Goal: Contribute content: Contribute content

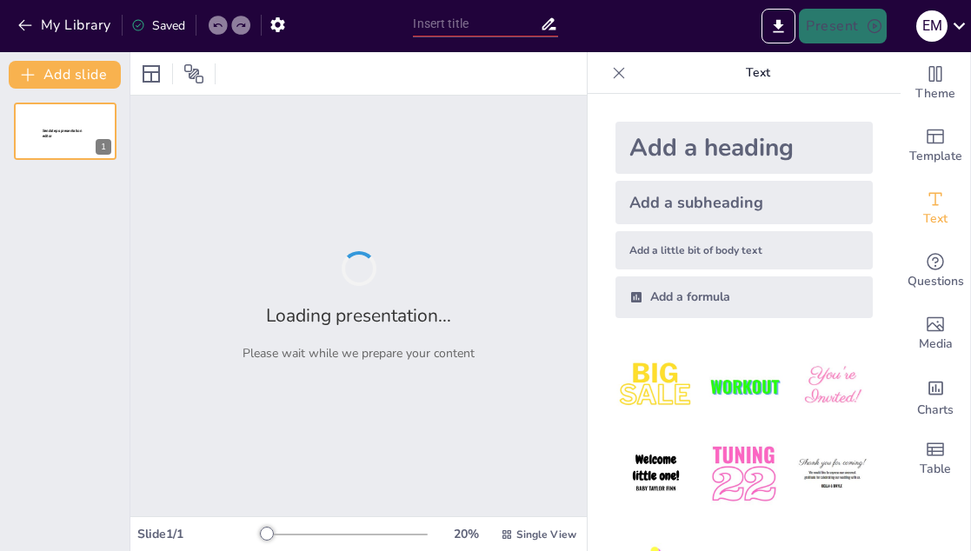
type input "Analyzing Software Tools in Digital Forensics: Applications and Impact"
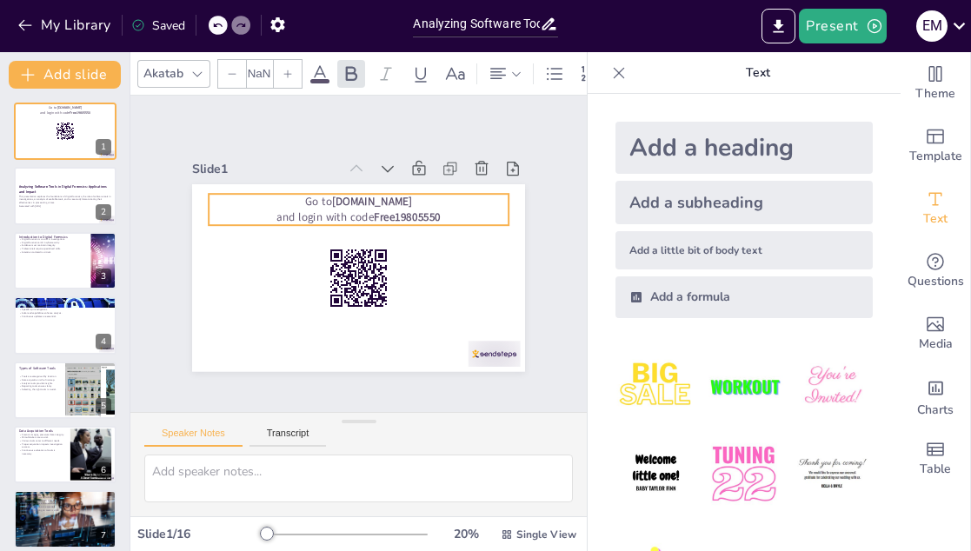
drag, startPoint x: 408, startPoint y: 197, endPoint x: 388, endPoint y: 193, distance: 20.5
click at [388, 193] on p "Go to [DOMAIN_NAME]" at bounding box center [364, 202] width 300 height 47
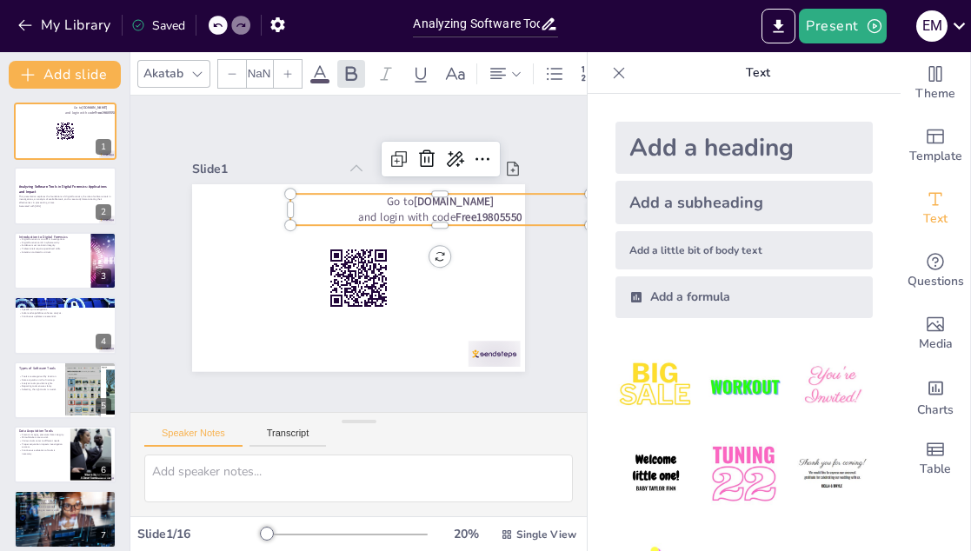
checkbox input "true"
type input "64"
click at [388, 195] on p "Go to [DOMAIN_NAME]" at bounding box center [440, 203] width 300 height 16
click at [515, 209] on div "Slide 1 Go to [DOMAIN_NAME] and login with code Free19805550 Slide 2 Analyzing …" at bounding box center [358, 254] width 430 height 236
drag, startPoint x: 506, startPoint y: 209, endPoint x: 477, endPoint y: 210, distance: 28.7
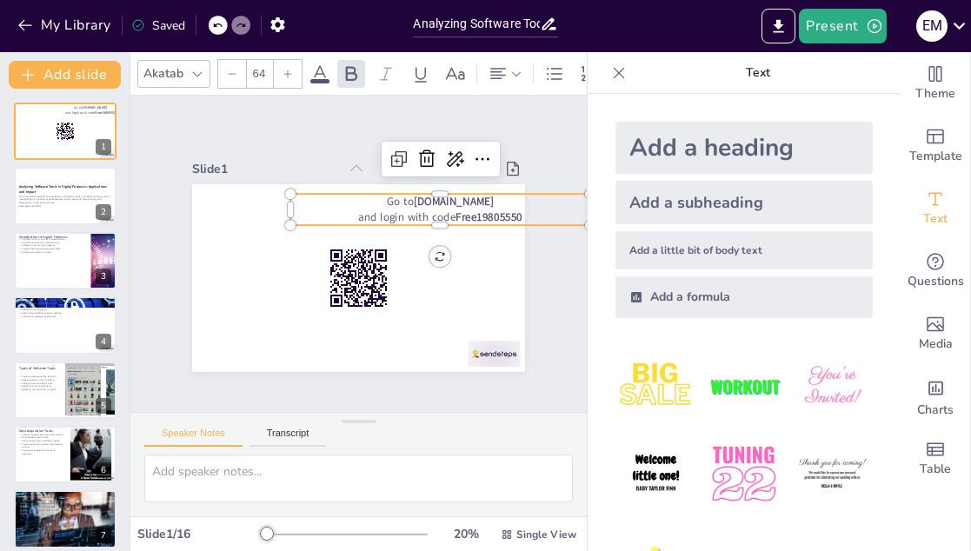
click at [477, 221] on strong "Free19805550" at bounding box center [492, 232] width 68 height 22
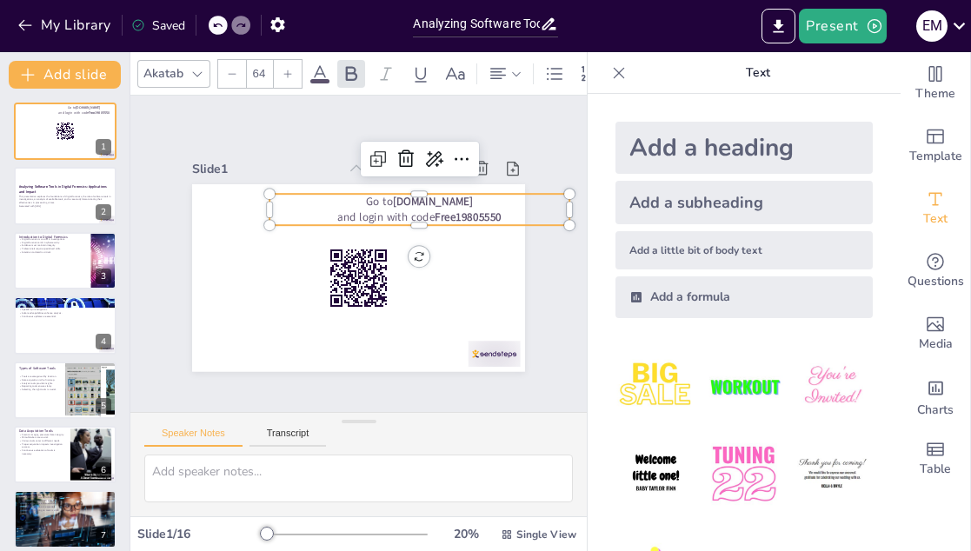
click at [465, 218] on strong "Free19805550" at bounding box center [471, 229] width 68 height 22
click at [465, 210] on strong "Free19805550" at bounding box center [468, 217] width 67 height 15
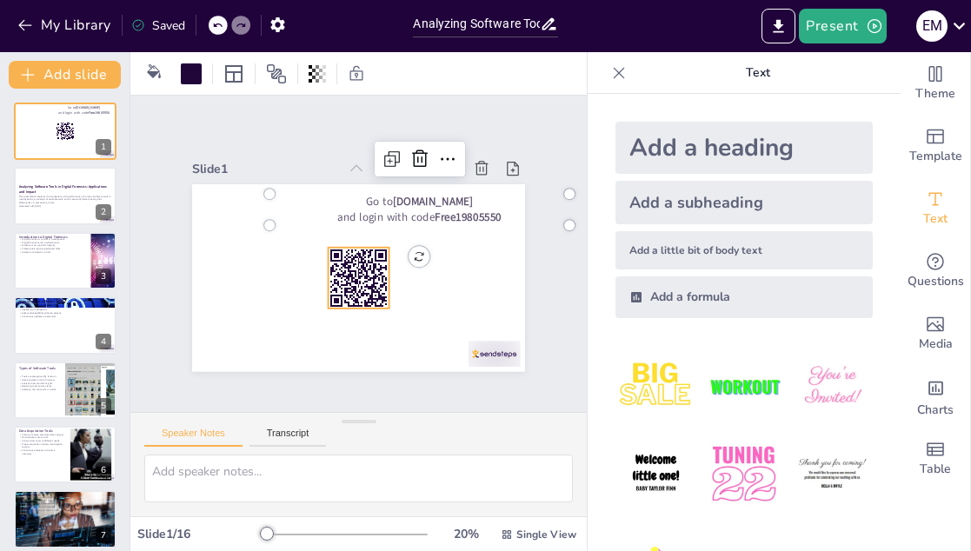
click at [335, 291] on rect at bounding box center [336, 292] width 2 height 2
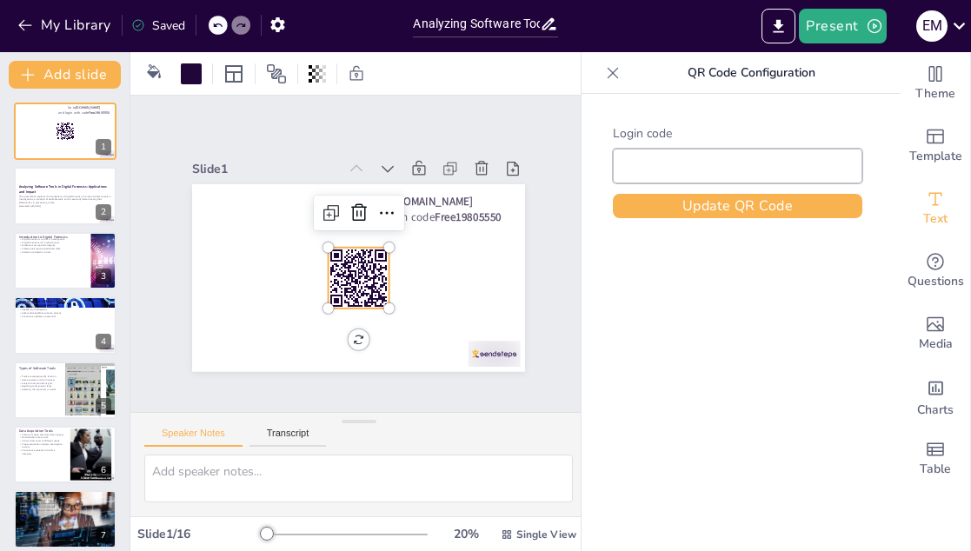
checkbox input "true"
type input "Free19805550"
click at [668, 169] on input "Free19805550" at bounding box center [737, 166] width 227 height 12
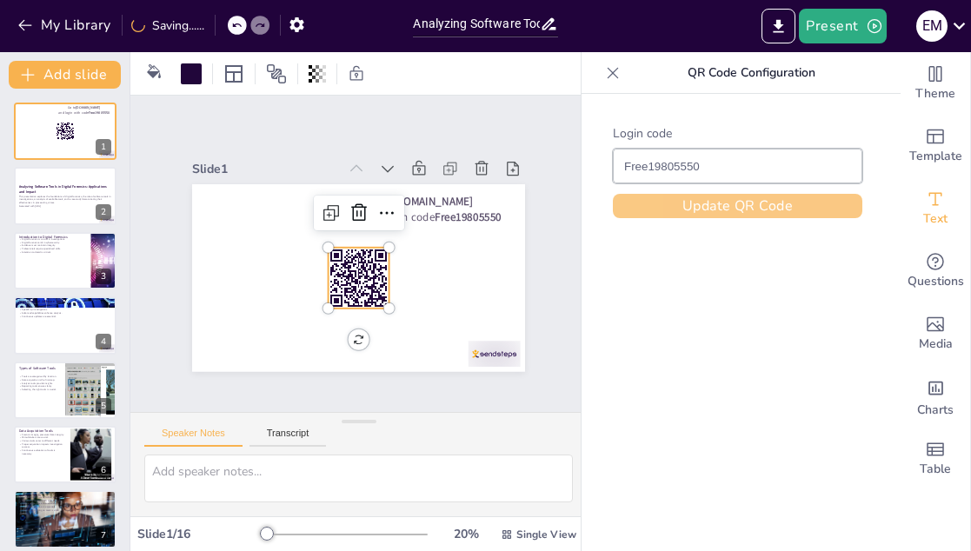
click at [756, 199] on button "Update QR Code" at bounding box center [737, 206] width 249 height 24
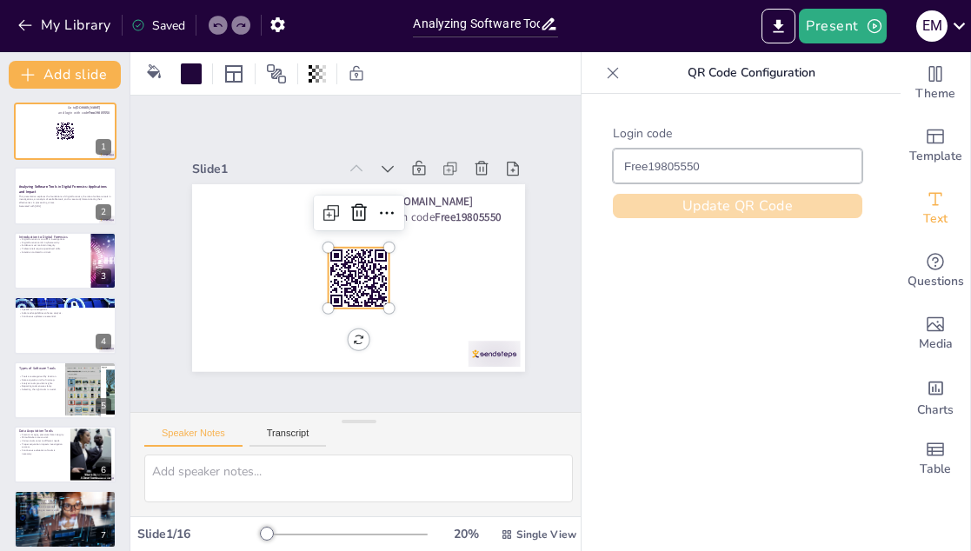
click at [746, 200] on button "Update QR Code" at bounding box center [737, 206] width 249 height 24
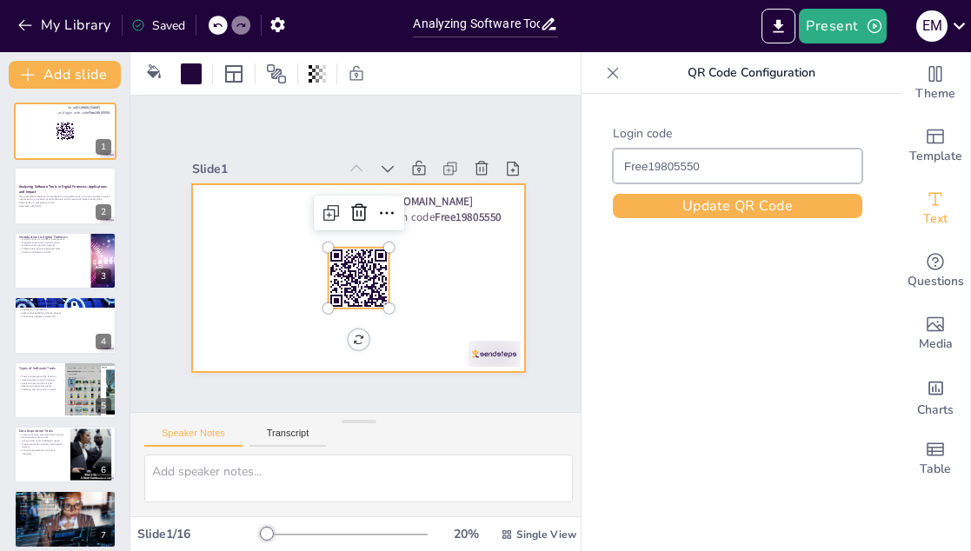
click at [481, 246] on div at bounding box center [356, 278] width 351 height 221
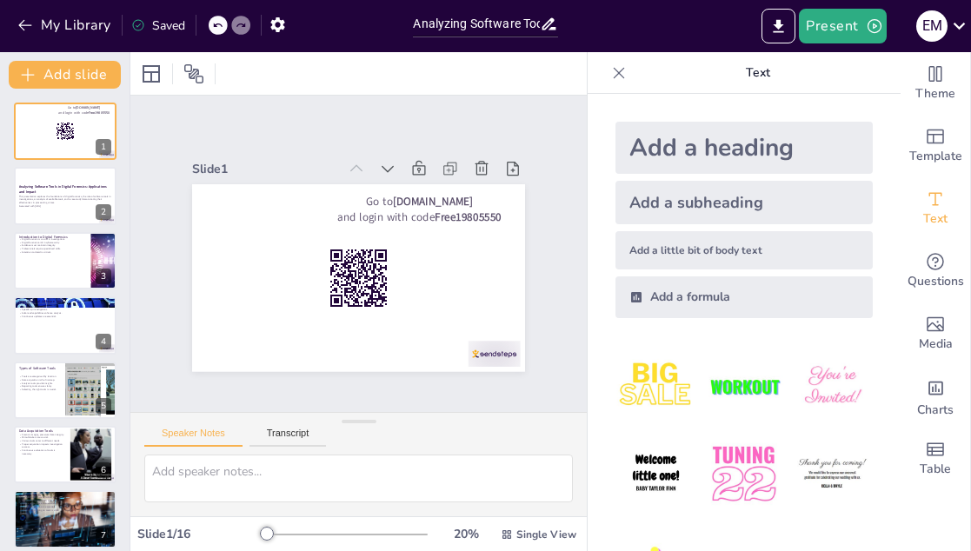
click at [610, 75] on icon at bounding box center [618, 72] width 17 height 17
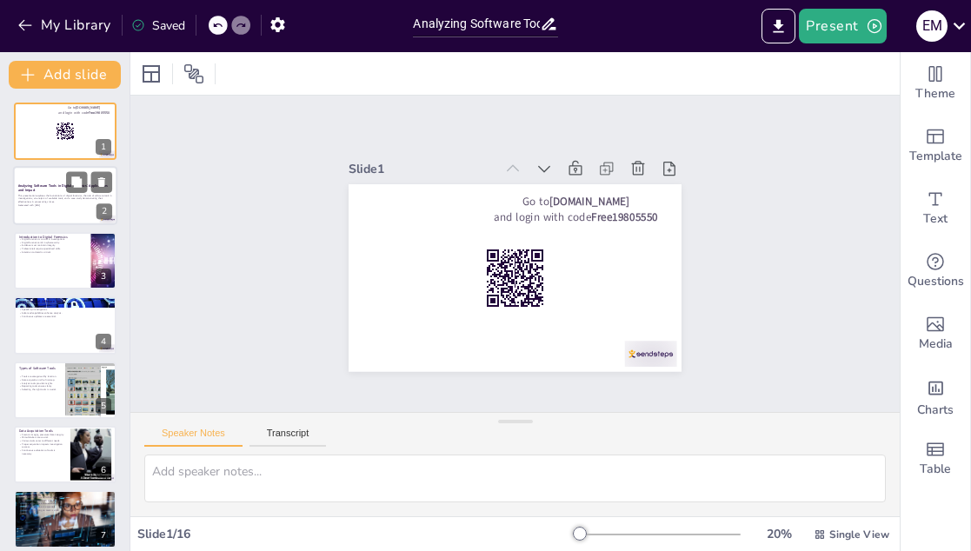
drag, startPoint x: 90, startPoint y: 181, endPoint x: 63, endPoint y: 223, distance: 50.4
click at [90, 181] on div at bounding box center [89, 182] width 46 height 21
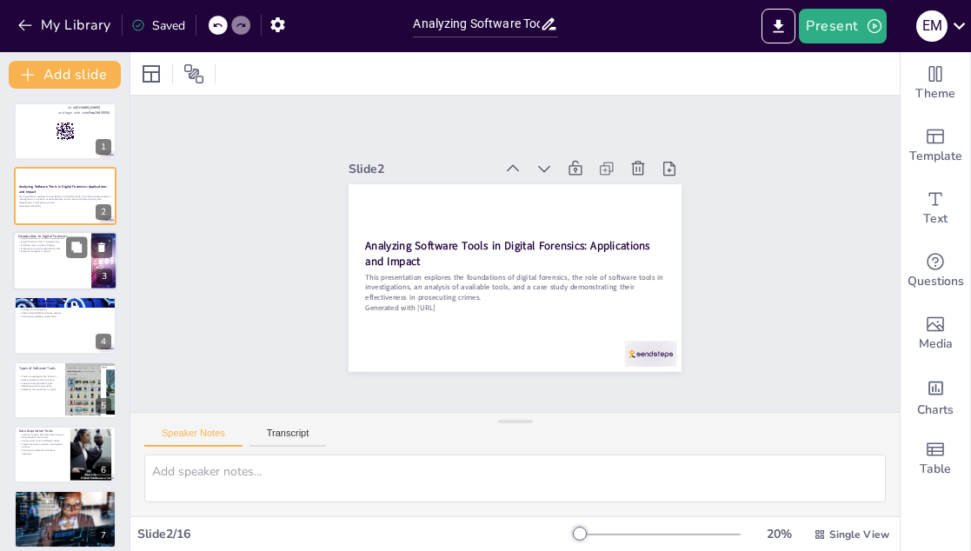
click at [61, 207] on p "Generated with [URL]" at bounding box center [65, 204] width 92 height 3
checkbox input "true"
click at [50, 266] on div at bounding box center [65, 260] width 104 height 59
type textarea "Digital forensics serves as a backbone in modern investigations, especially as …"
checkbox input "true"
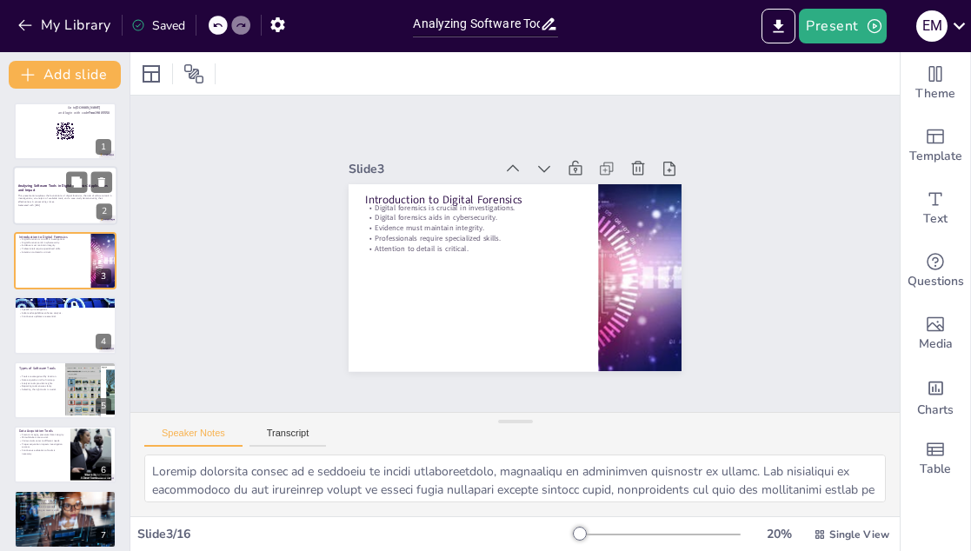
click at [48, 196] on p "This presentation explores the foundations of digital forensics, the role of so…" at bounding box center [65, 199] width 94 height 10
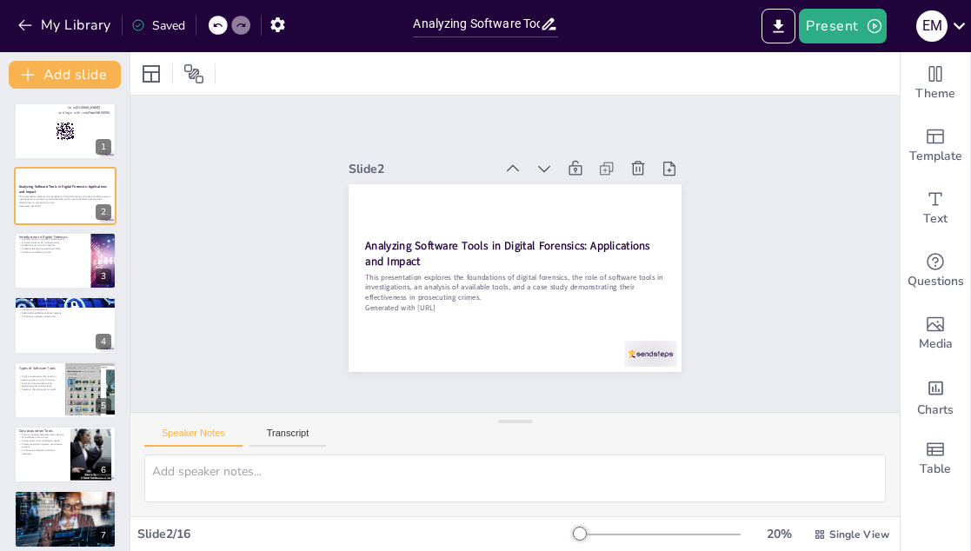
checkbox input "true"
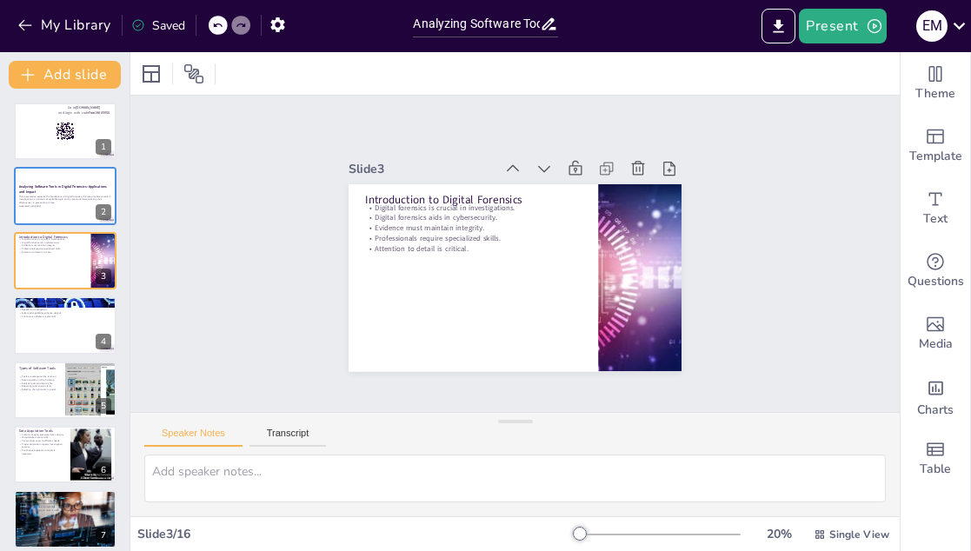
type textarea "Digital forensics serves as a backbone in modern investigations, especially as …"
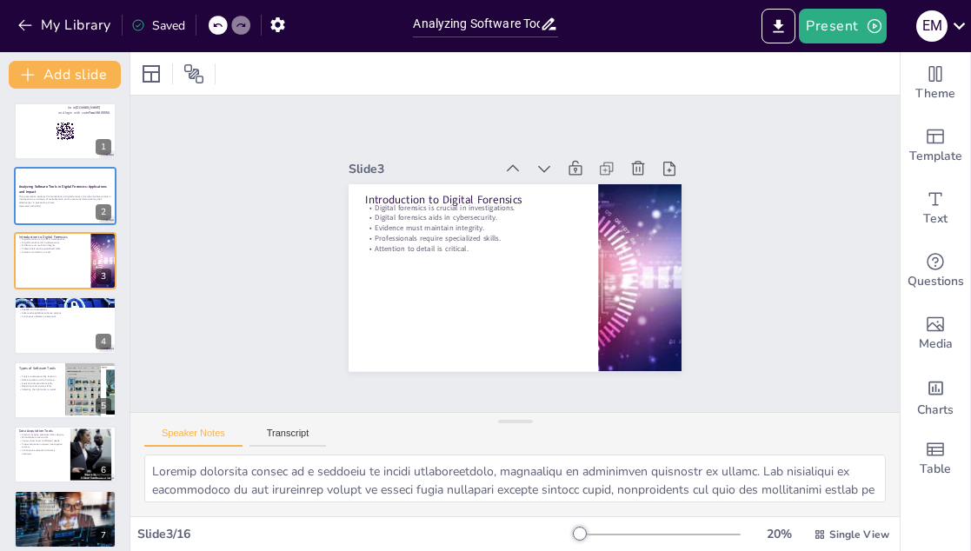
checkbox input "true"
type textarea "Automation is a game-changer in digital forensics, allowing investigators to ha…"
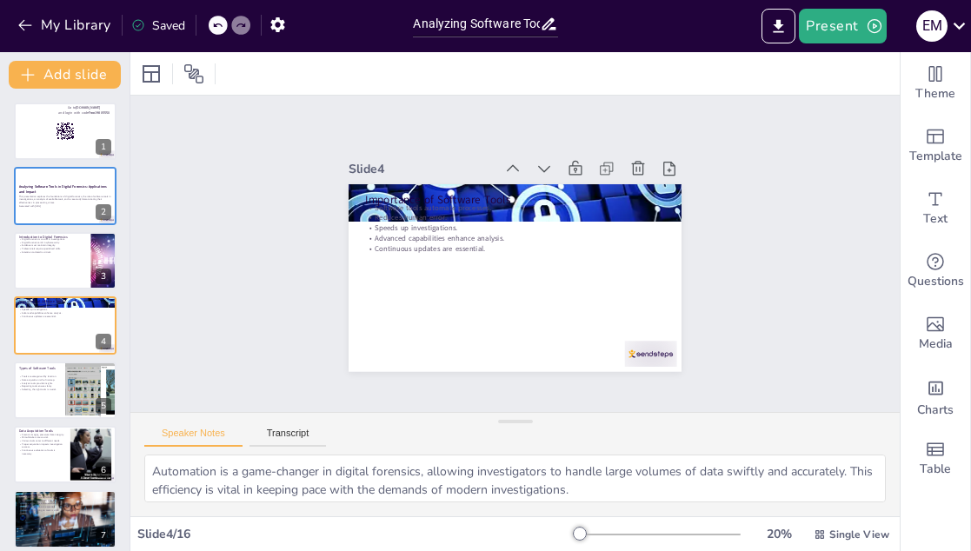
checkbox input "true"
type textarea "Categorizing tools by their function allows investigators to efficiently select…"
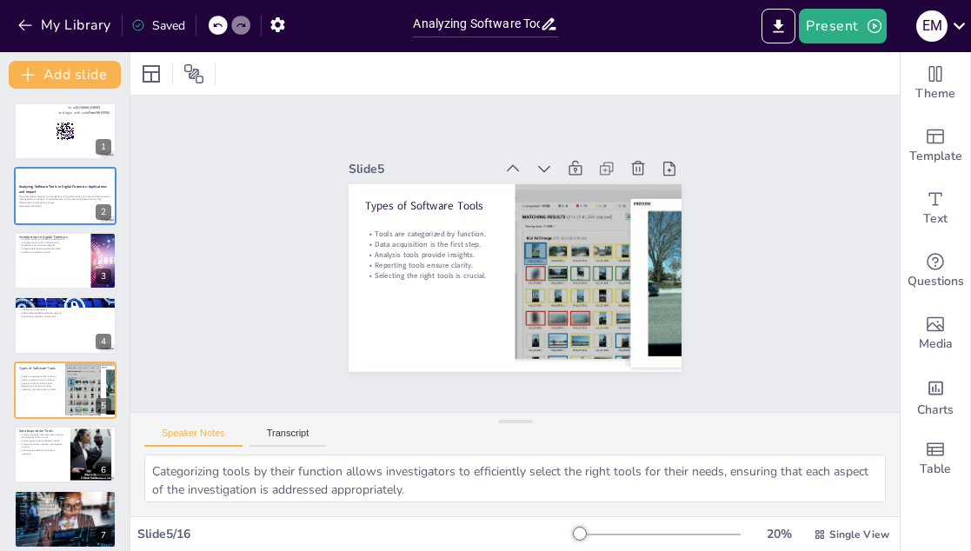
checkbox input "true"
type textarea "Forensic imaging is a foundational aspect of digital forensics, as it ensures t…"
checkbox input "true"
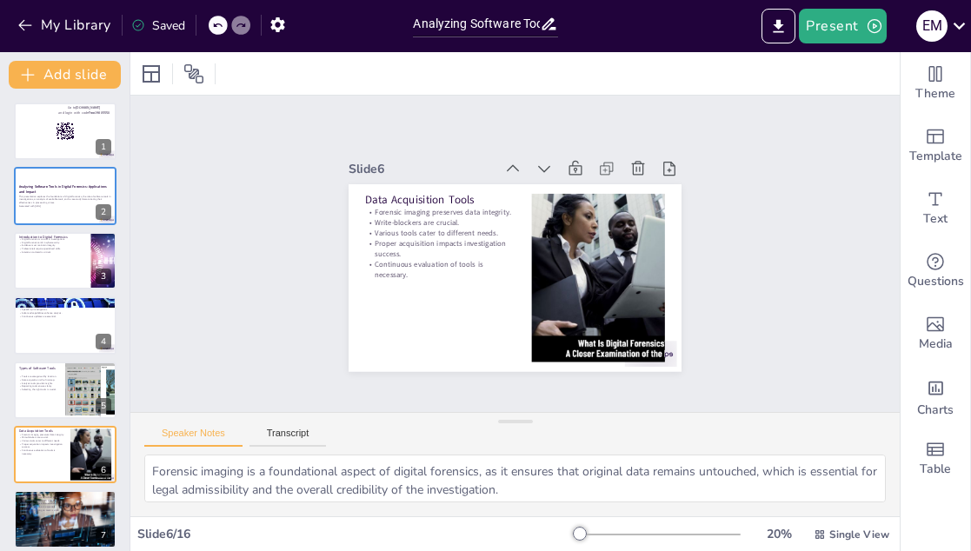
type textarea "Uncovering hidden evidence is a key function of analysis tools, which can revea…"
checkbox input "true"
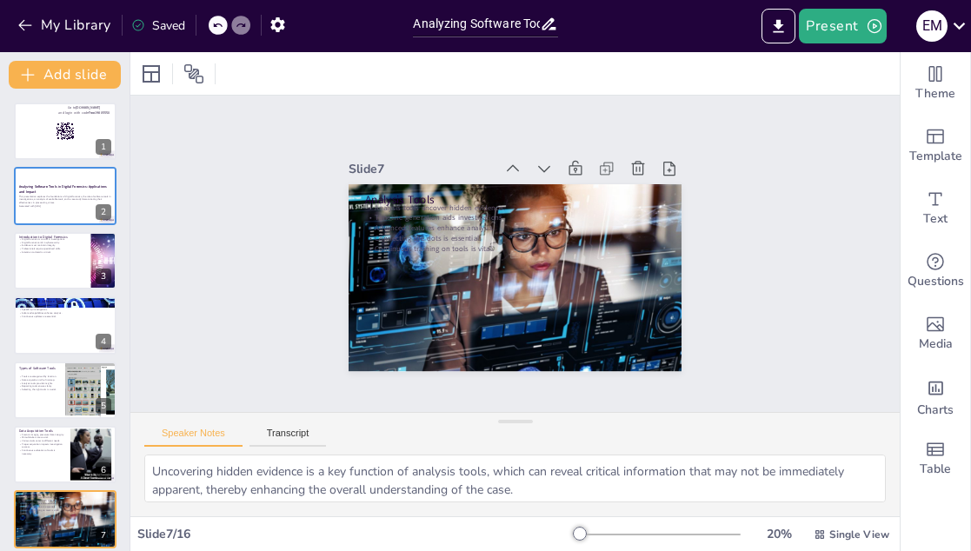
type textarea "Effective documentation is essential in digital forensics, as it ensures that a…"
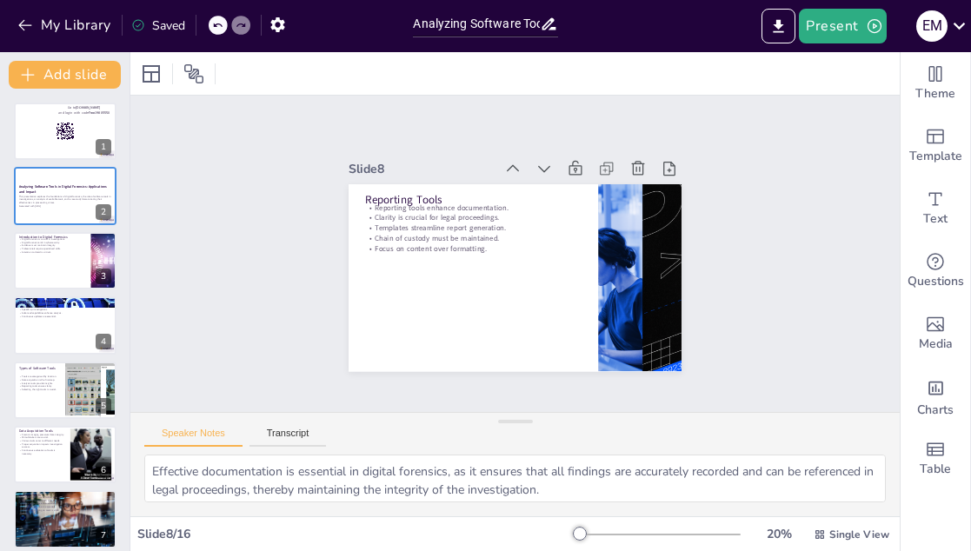
checkbox input "true"
type textarea "Real-world examples, such as case studies, are invaluable in demonstrating the …"
checkbox input "true"
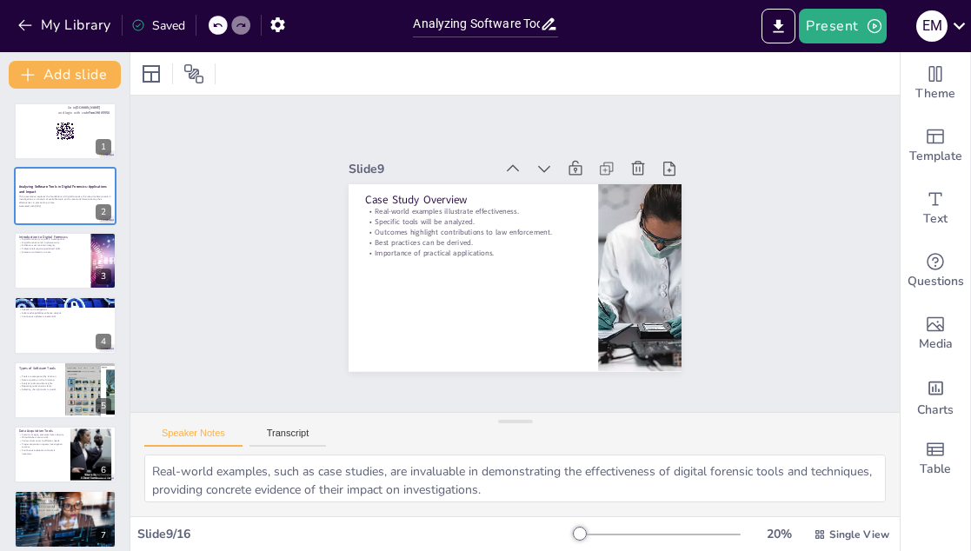
type textarea "Uncovering critical evidence is essential for prosecution, as it provides the n…"
checkbox input "true"
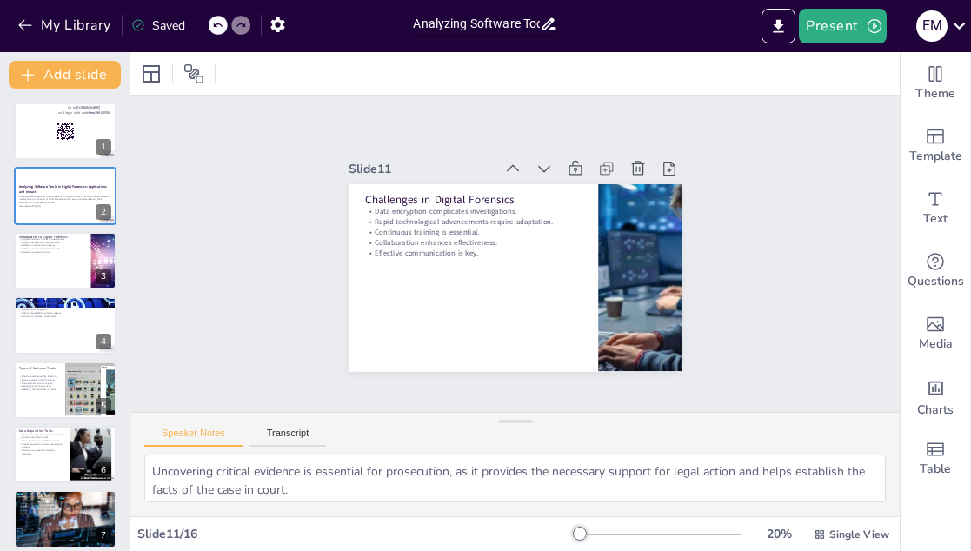
type textarea "Data encryption presents a major challenge in digital forensics, as investigato…"
checkbox input "true"
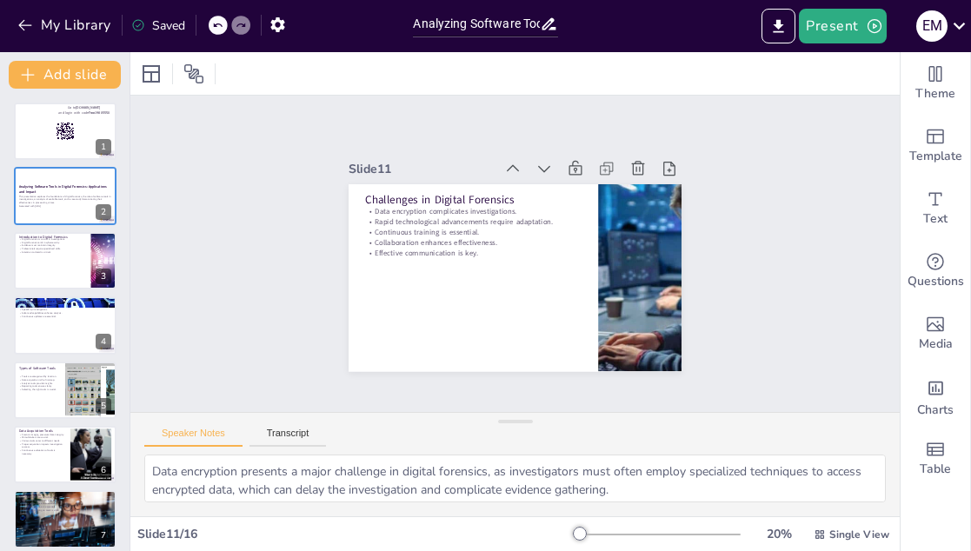
type textarea "The integration of AI into digital forensics is set to transform data analysis …"
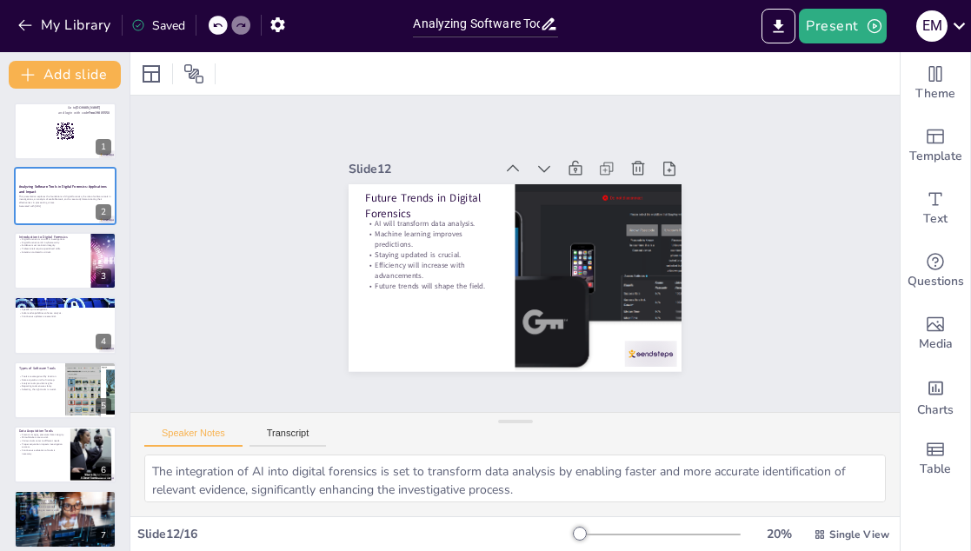
checkbox input "true"
type textarea "Data encryption presents a major challenge in digital forensics, as investigato…"
checkbox input "true"
type textarea "Uncovering critical evidence is essential for prosecution, as it provides the n…"
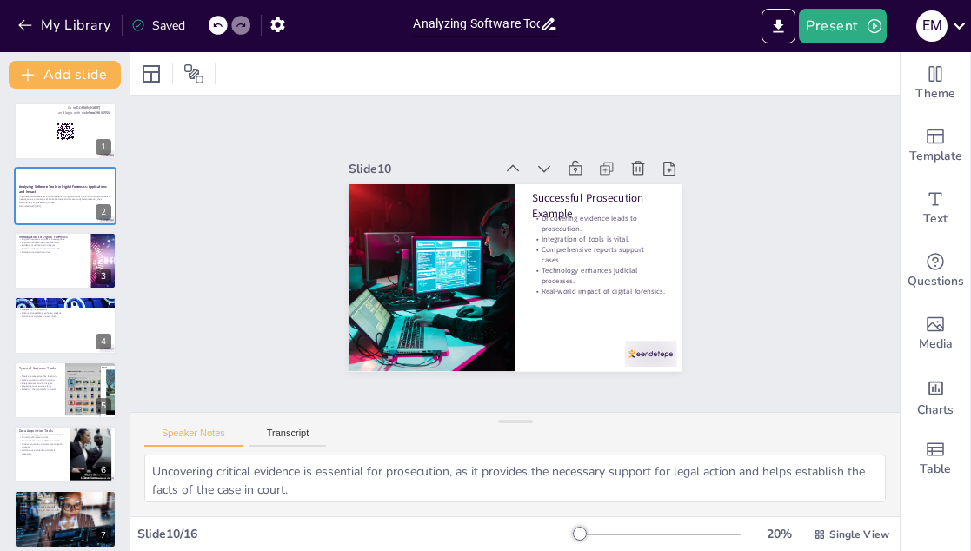
checkbox input "true"
type textarea "Data encryption presents a major challenge in digital forensics, as investigato…"
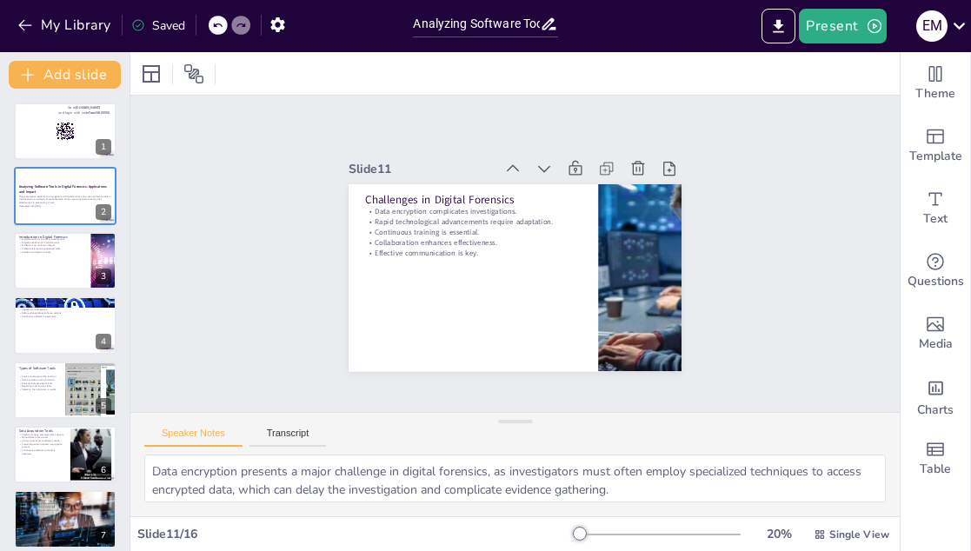
checkbox input "true"
type textarea "The integration of AI into digital forensics is set to transform data analysis …"
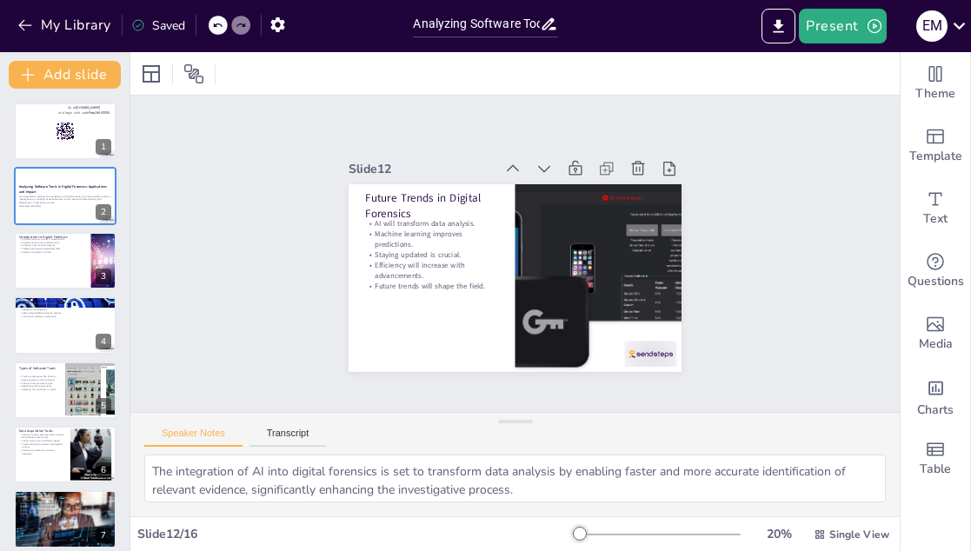
checkbox input "true"
type textarea "The enhancement of investigations through software tools is a key takeaway, as …"
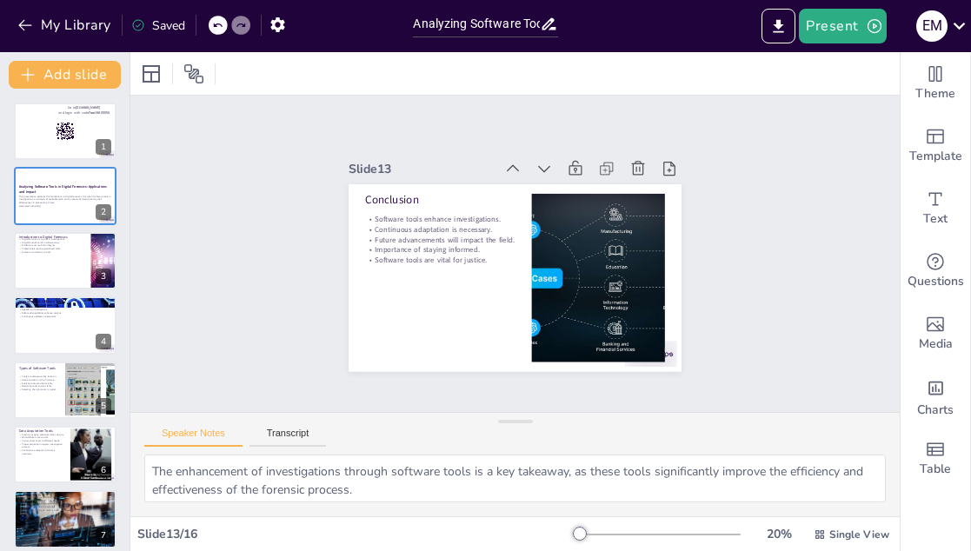
checkbox input "true"
type textarea "The correct answer is option 3: To create forensic images of digital devices. T…"
checkbox input "true"
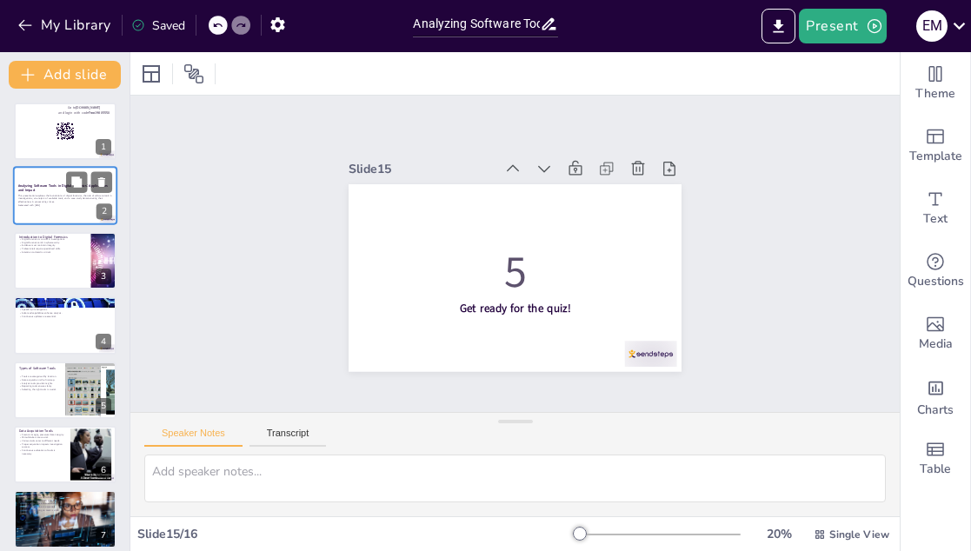
checkbox input "true"
